Goal: Navigation & Orientation: Find specific page/section

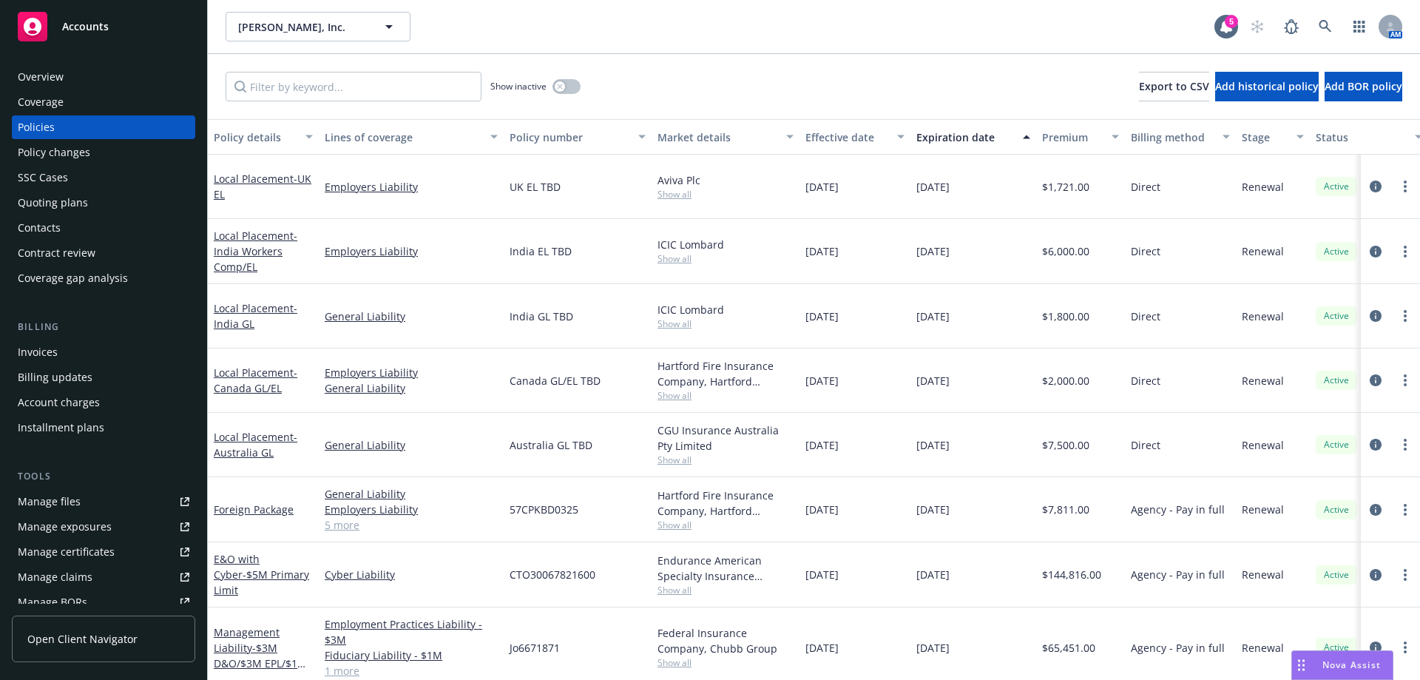
scroll to position [1150, 0]
click at [1324, 32] on icon at bounding box center [1325, 26] width 13 height 13
click at [76, 75] on div "Overview" at bounding box center [104, 77] width 172 height 24
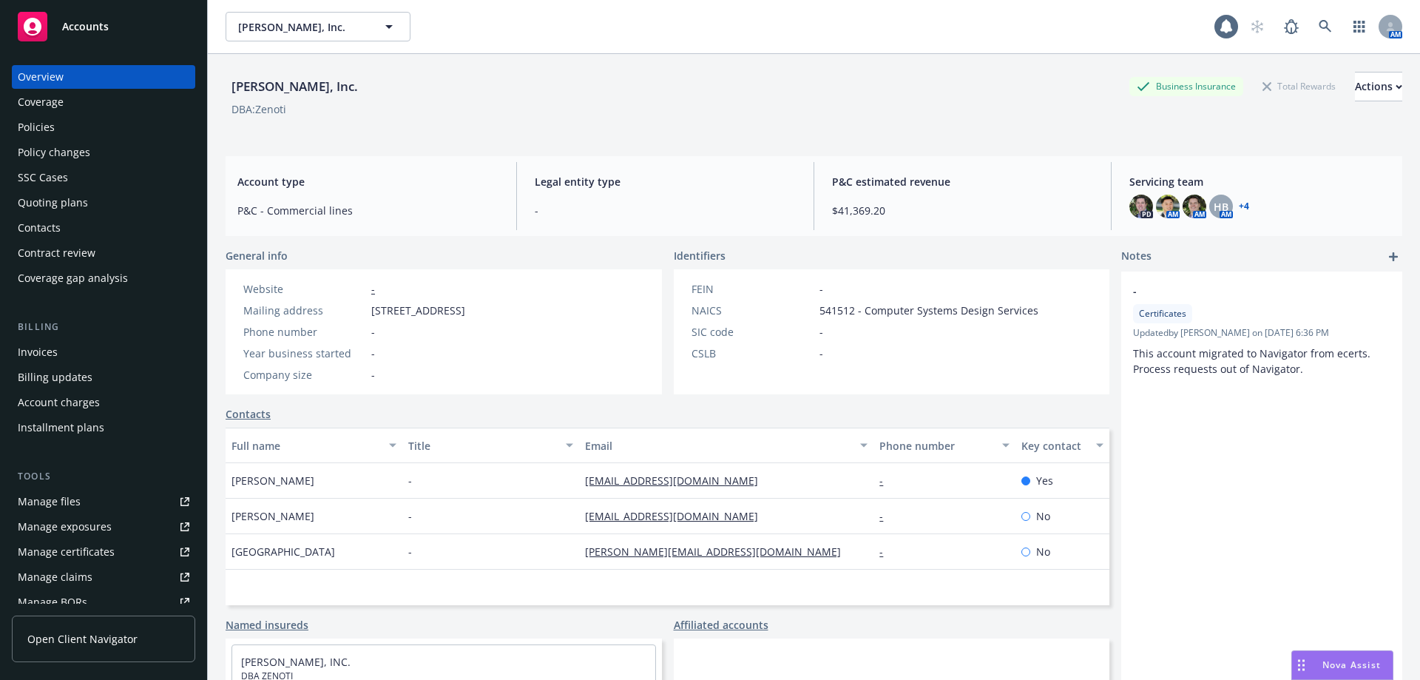
click at [84, 104] on div "Coverage" at bounding box center [104, 102] width 172 height 24
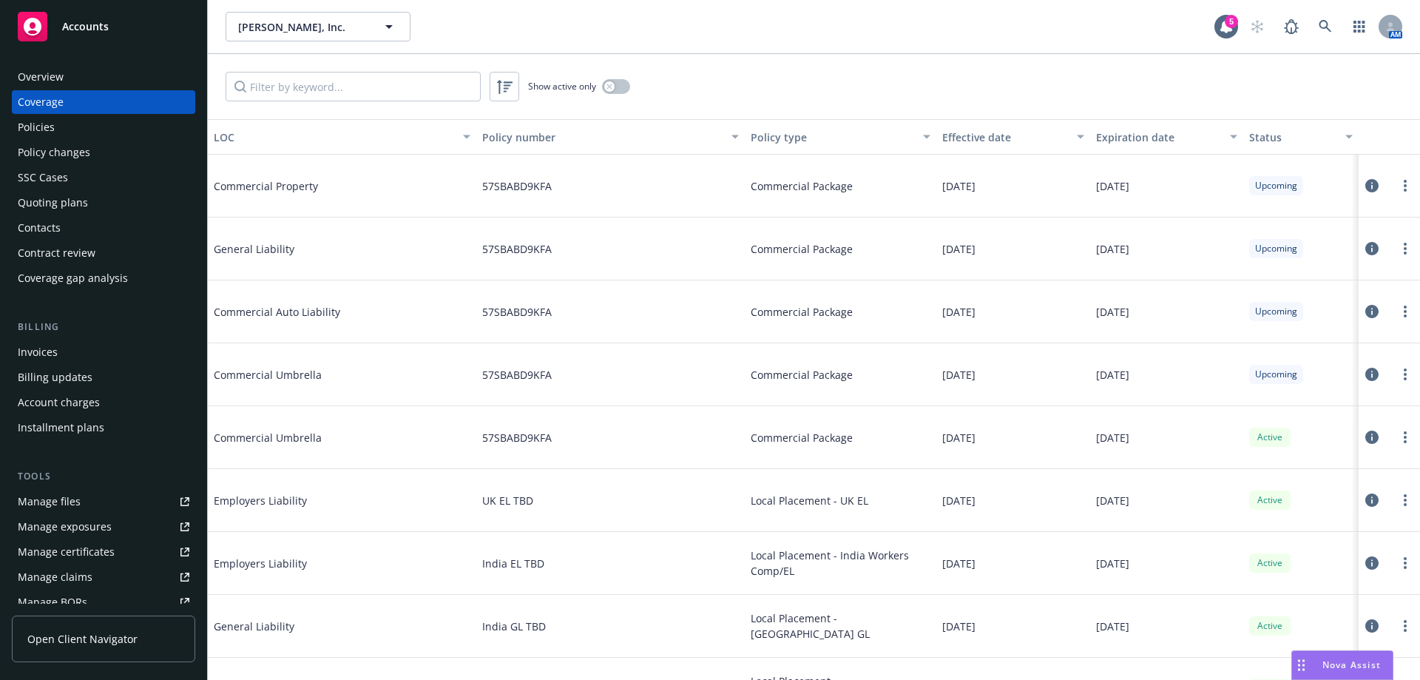
click at [50, 81] on div "Overview" at bounding box center [41, 77] width 46 height 24
